Goal: Check status

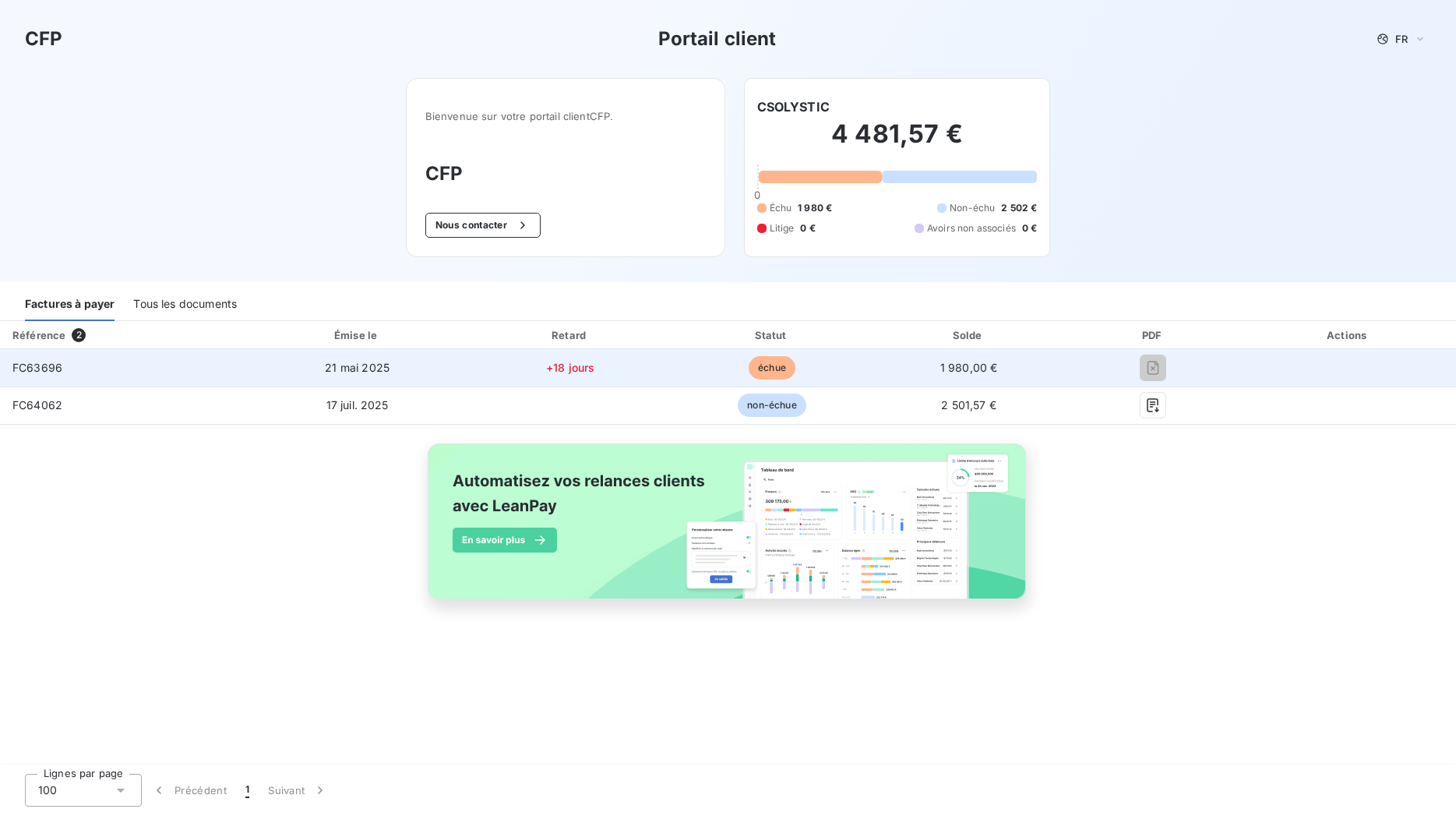
click at [303, 367] on td "21 mai 2025" at bounding box center [357, 367] width 222 height 37
click at [37, 372] on span "FC63696" at bounding box center [37, 367] width 50 height 14
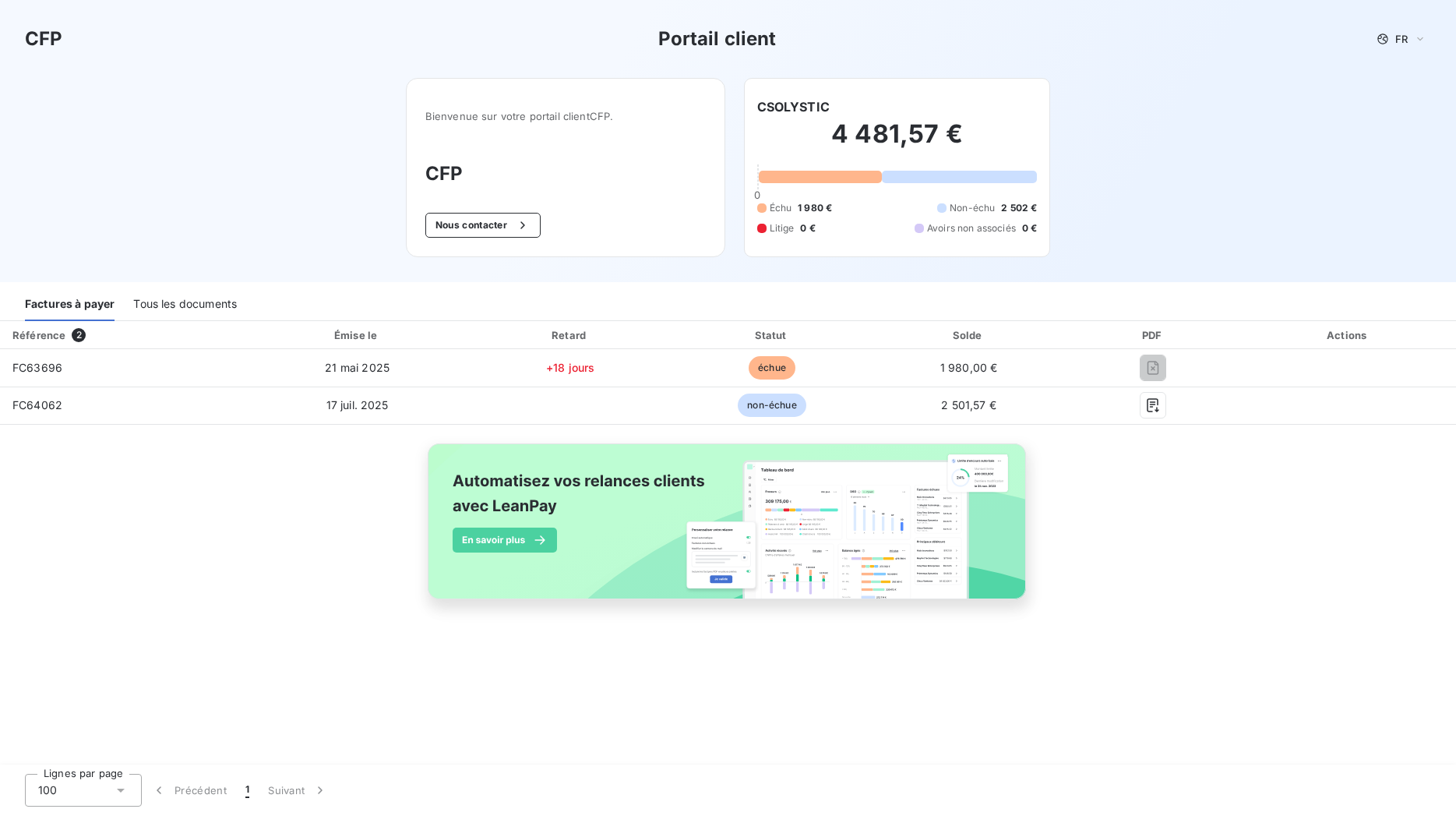
click at [180, 301] on div "Tous les documents" at bounding box center [185, 304] width 103 height 33
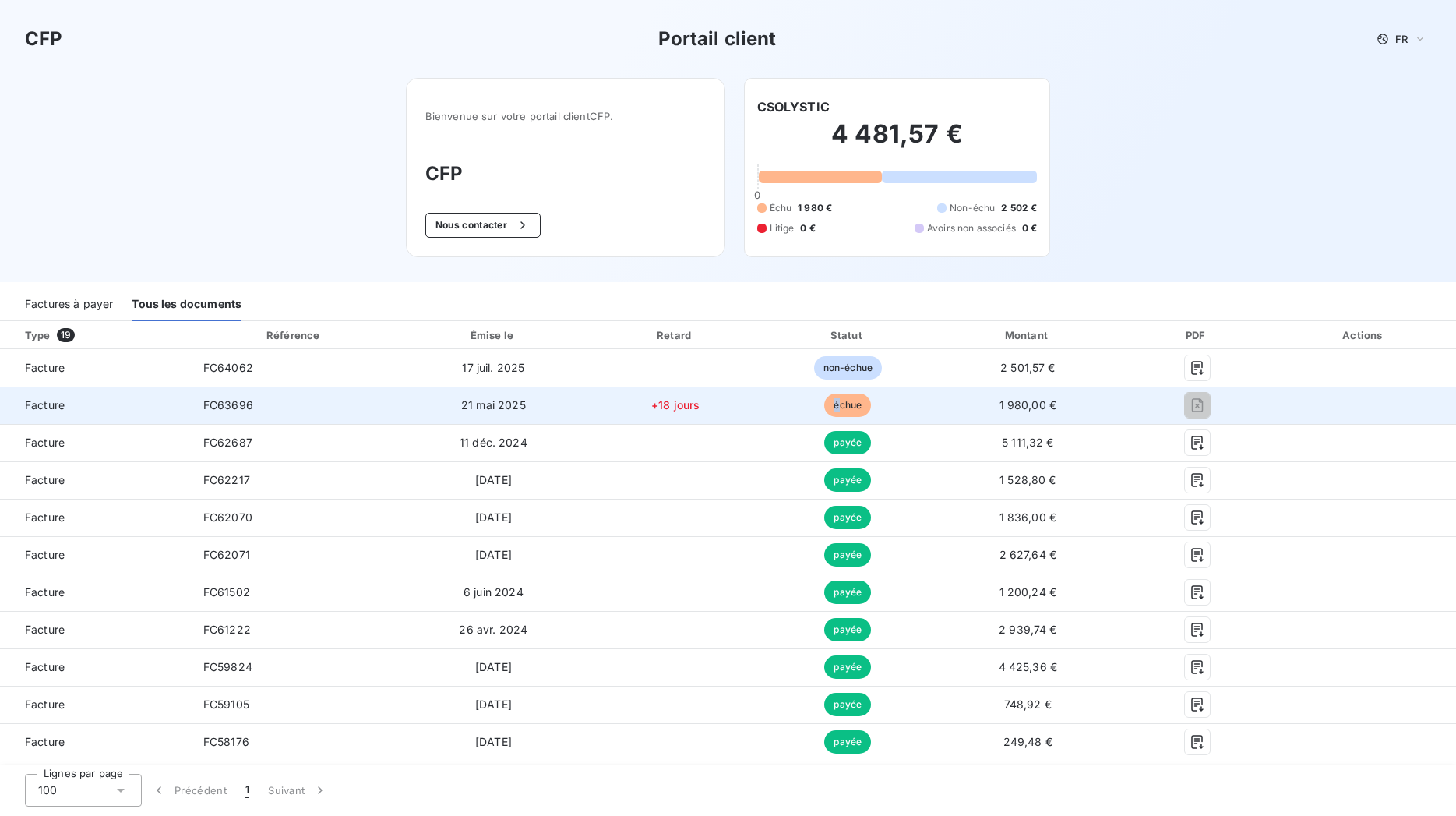
drag, startPoint x: 827, startPoint y: 410, endPoint x: 841, endPoint y: 408, distance: 14.1
click at [828, 410] on span "échue" at bounding box center [848, 404] width 47 height 23
drag, startPoint x: 841, startPoint y: 408, endPoint x: 850, endPoint y: 406, distance: 9.2
click at [841, 406] on span "échue" at bounding box center [848, 404] width 47 height 23
drag, startPoint x: 1007, startPoint y: 404, endPoint x: 1148, endPoint y: 400, distance: 141.1
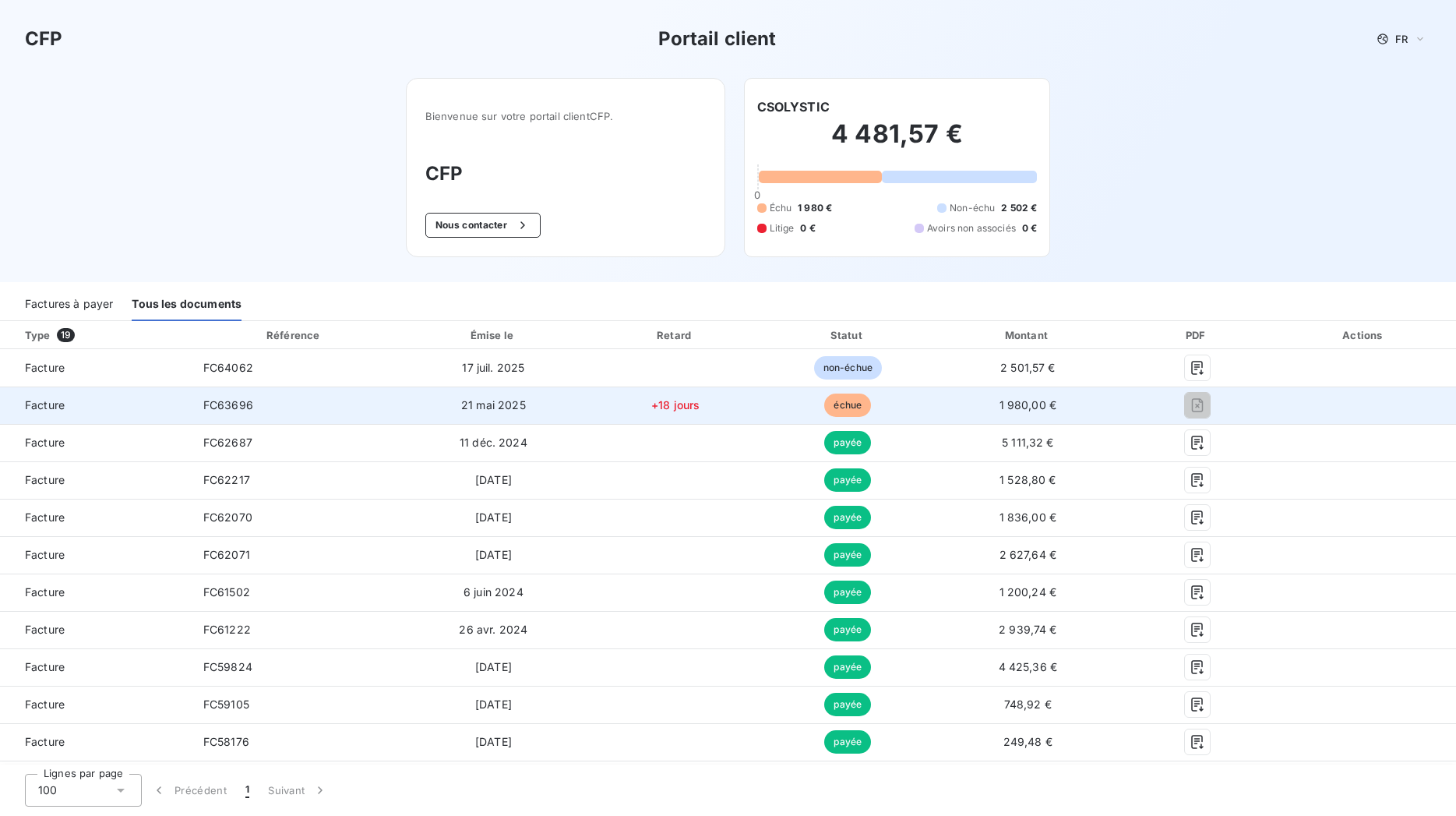
click at [1021, 404] on span "1 980,00 €" at bounding box center [1029, 404] width 58 height 14
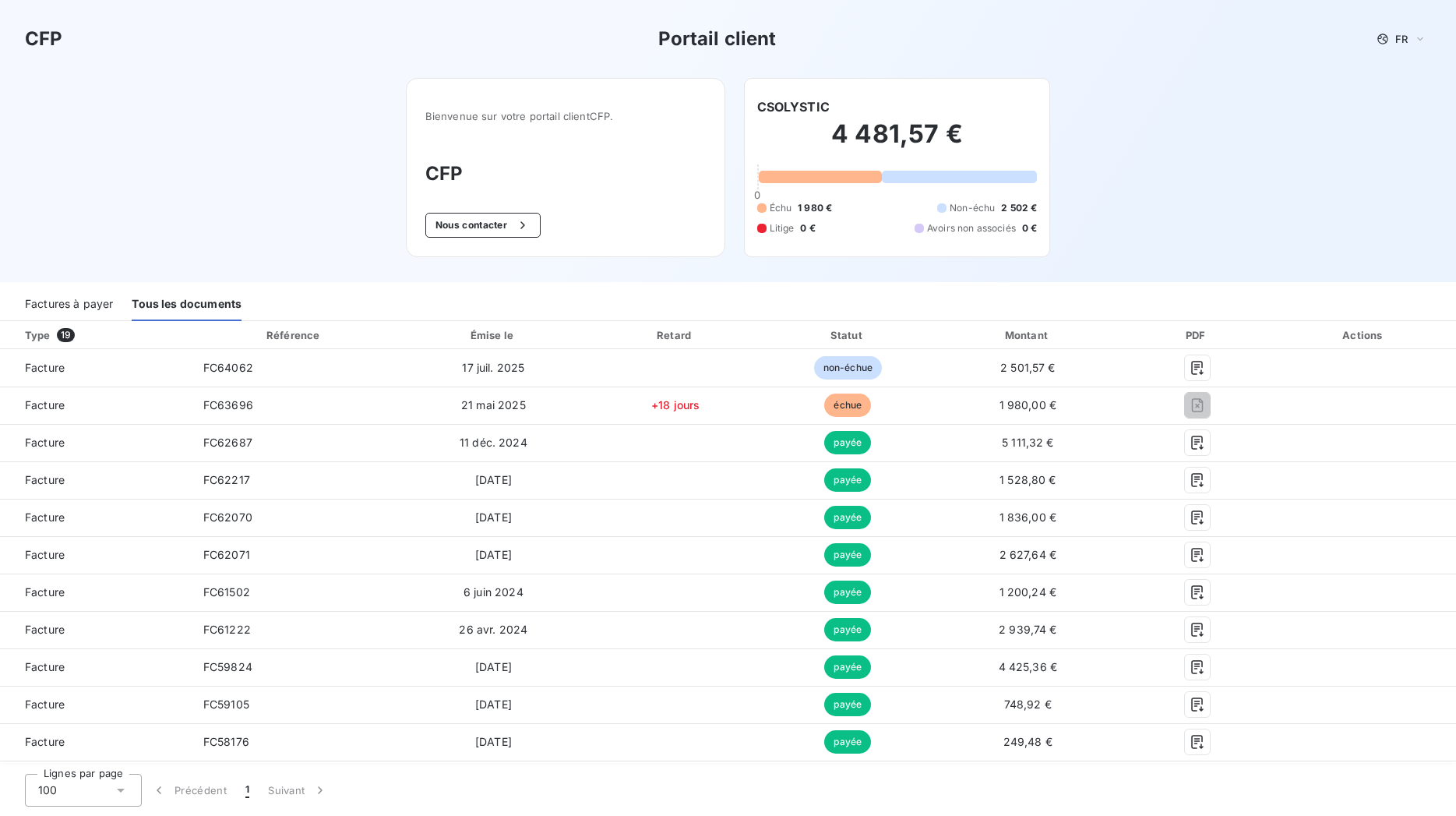
click at [1190, 191] on div "CFP Portail client FR Bienvenue sur votre portail client CFP . CFP Nous contact…" at bounding box center [728, 141] width 1456 height 282
click at [458, 219] on button "Nous contacter" at bounding box center [483, 225] width 115 height 25
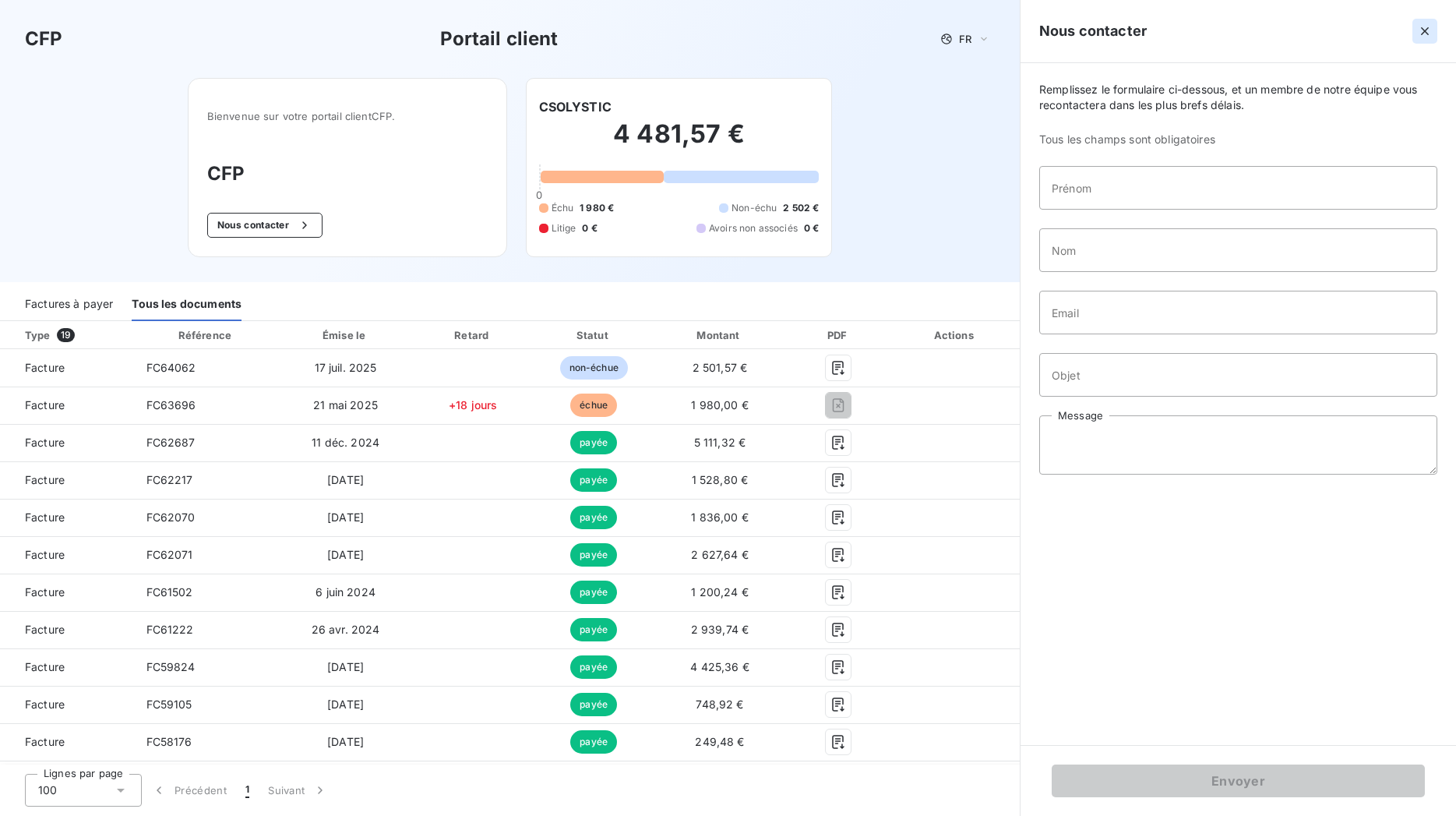
click at [1424, 34] on icon "button" at bounding box center [1425, 31] width 16 height 16
